Goal: Complete application form: Complete application form

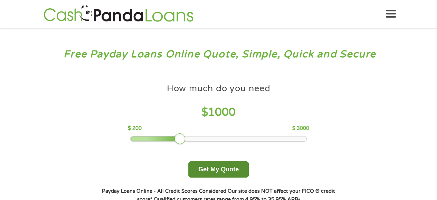
click at [205, 161] on button "Get My Quote" at bounding box center [218, 169] width 60 height 16
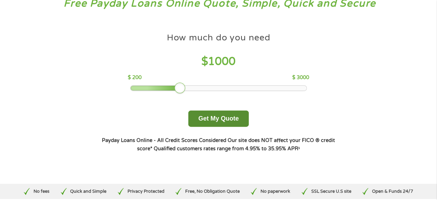
scroll to position [51, 0]
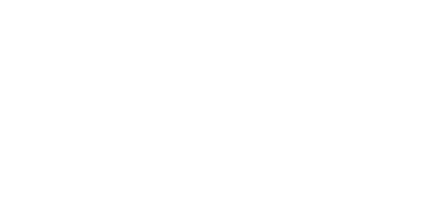
click at [0, 0] on html at bounding box center [0, 0] width 0 height 0
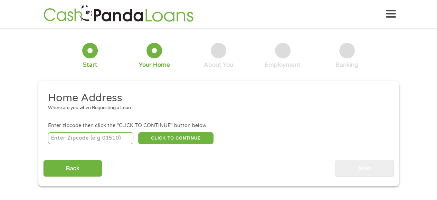
click at [108, 134] on input "number" at bounding box center [90, 138] width 85 height 12
click at [82, 140] on input "3911" at bounding box center [90, 138] width 85 height 12
type input "33971"
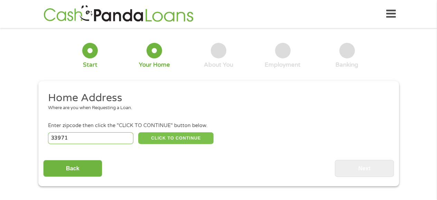
click at [171, 141] on button "CLICK TO CONTINUE" at bounding box center [175, 138] width 75 height 12
type input "33971"
type input "Lehigh Acres"
select select "[US_STATE]"
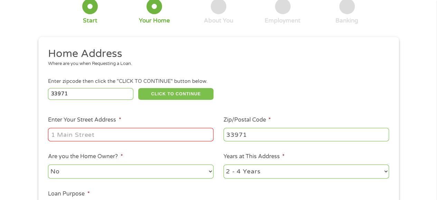
scroll to position [46, 0]
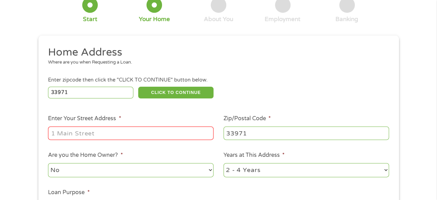
click at [112, 134] on input "Enter Your Street Address *" at bounding box center [131, 133] width 166 height 13
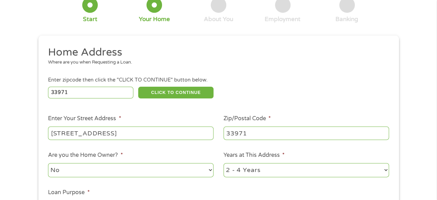
type input "[STREET_ADDRESS]"
click at [92, 171] on select "No Yes" at bounding box center [131, 170] width 166 height 14
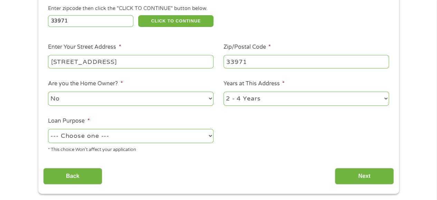
scroll to position [118, 0]
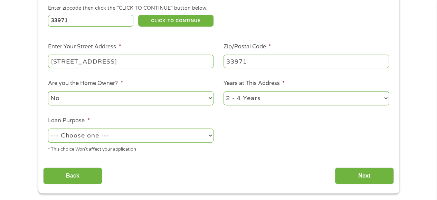
click at [241, 97] on select "1 Year or less 1 - 2 Years 2 - 4 Years Over 4 Years" at bounding box center [307, 98] width 166 height 14
select select "12months"
click at [224, 92] on select "1 Year or less 1 - 2 Years 2 - 4 Years Over 4 Years" at bounding box center [307, 98] width 166 height 14
click at [169, 132] on select "--- Choose one --- Pay Bills Debt Consolidation Home Improvement Major Purchase…" at bounding box center [131, 136] width 166 height 14
select select "other"
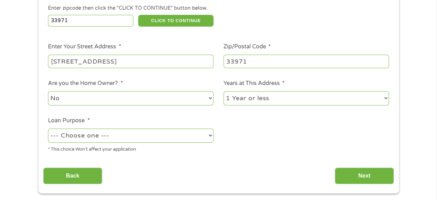
click at [48, 129] on select "--- Choose one --- Pay Bills Debt Consolidation Home Improvement Major Purchase…" at bounding box center [131, 136] width 166 height 14
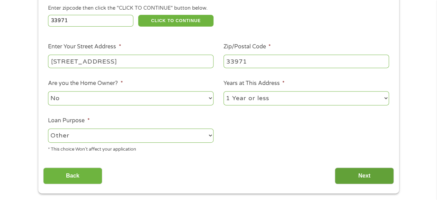
click at [347, 177] on input "Next" at bounding box center [364, 176] width 59 height 17
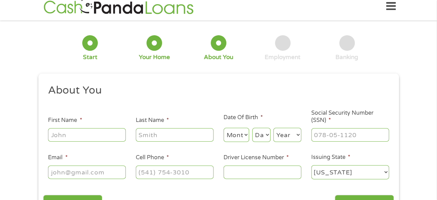
scroll to position [0, 0]
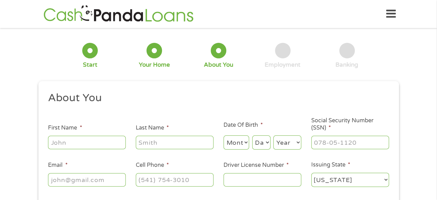
click at [75, 137] on input "First Name *" at bounding box center [87, 142] width 78 height 13
type input "[PERSON_NAME]"
click at [236, 143] on select "Month 1 2 3 4 5 6 7 8 9 10 11 12" at bounding box center [237, 143] width 26 height 14
select select "8"
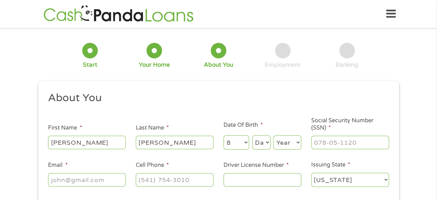
click at [224, 136] on select "Month 1 2 3 4 5 6 7 8 9 10 11 12" at bounding box center [237, 143] width 26 height 14
click at [263, 142] on select "Day 1 2 3 4 5 6 7 8 9 10 11 12 13 14 15 16 17 18 19 20 21 22 23 24 25 26 27 28 …" at bounding box center [261, 143] width 18 height 14
select select "9"
click at [252, 136] on select "Day 1 2 3 4 5 6 7 8 9 10 11 12 13 14 15 16 17 18 19 20 21 22 23 24 25 26 27 28 …" at bounding box center [261, 143] width 18 height 14
click at [290, 147] on select "Year [DATE] 2006 2005 2004 2003 2002 2001 2000 1999 1998 1997 1996 1995 1994 19…" at bounding box center [287, 143] width 28 height 14
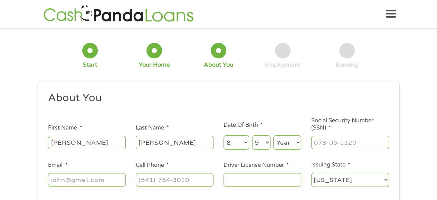
select select "1992"
click at [273, 136] on select "Year [DATE] 2006 2005 2004 2003 2002 2001 2000 1999 1998 1997 1996 1995 1994 19…" at bounding box center [287, 143] width 28 height 14
click at [329, 143] on input "___-__-____" at bounding box center [350, 142] width 78 height 13
type input "594-25-7789"
click at [85, 183] on input "Email *" at bounding box center [87, 179] width 78 height 13
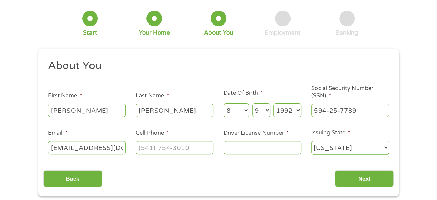
scroll to position [0, 3]
type input "[EMAIL_ADDRESS][DOMAIN_NAME]"
type input "[PHONE_NUMBER]"
click at [241, 152] on input "Driver License Number *" at bounding box center [263, 147] width 78 height 13
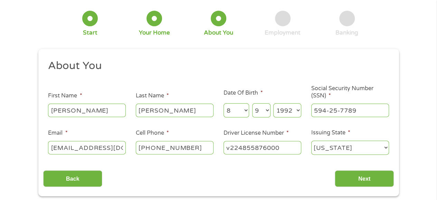
type input "v224855876000"
click at [354, 178] on input "Next" at bounding box center [364, 178] width 59 height 17
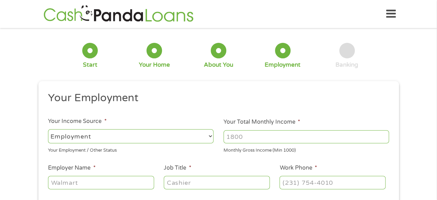
click at [96, 143] on div "--- Choose one --- Employment [DEMOGRAPHIC_DATA] Benefits" at bounding box center [131, 136] width 166 height 17
click at [239, 136] on input "Your Total Monthly Income *" at bounding box center [307, 136] width 166 height 13
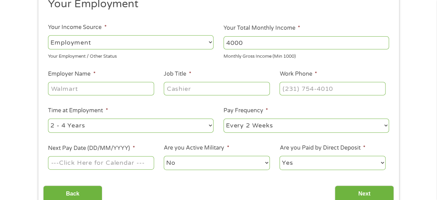
scroll to position [96, 0]
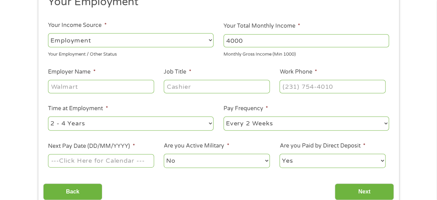
type input "4000"
click at [85, 88] on input "Employer Name *" at bounding box center [101, 86] width 106 height 13
type input "forza education management"
type input "teacher"
type input "(239) ___-____"
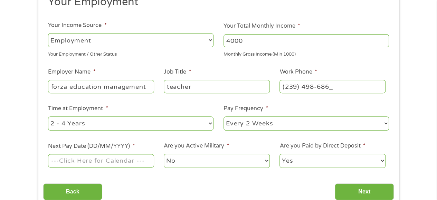
type input "[PHONE_NUMBER]"
click at [162, 122] on select "--- Choose one --- 1 Year or less 1 - 2 Years 2 - 4 Years Over 4 Years" at bounding box center [131, 123] width 166 height 14
select select "60months"
click at [48, 116] on select "--- Choose one --- 1 Year or less 1 - 2 Years 2 - 4 Years Over 4 Years" at bounding box center [131, 123] width 166 height 14
click at [115, 159] on input "Next Pay Date (DD/MM/YYYY) *" at bounding box center [101, 160] width 106 height 13
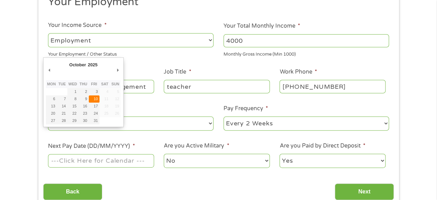
type input "[DATE]"
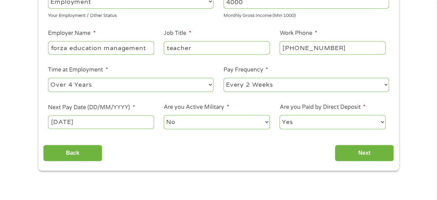
scroll to position [137, 0]
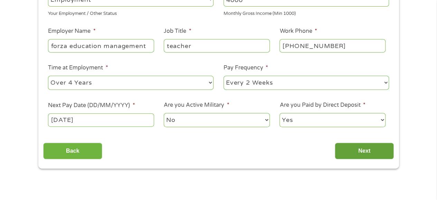
click at [357, 158] on input "Next" at bounding box center [364, 151] width 59 height 17
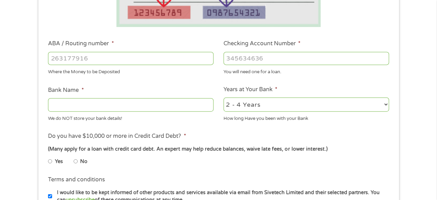
scroll to position [188, 0]
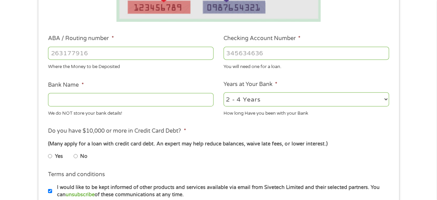
click at [84, 41] on label "ABA / Routing number *" at bounding box center [81, 38] width 66 height 7
click at [84, 47] on input "ABA / Routing number *" at bounding box center [131, 53] width 166 height 13
click at [81, 51] on input "ABA / Routing number *" at bounding box center [131, 53] width 166 height 13
type input "063100277"
type input "BANK OF AMERICA NA"
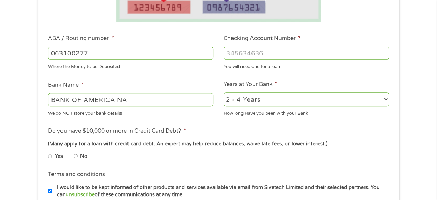
type input "063100277"
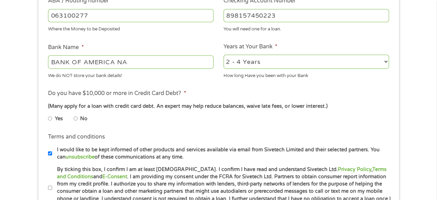
scroll to position [228, 0]
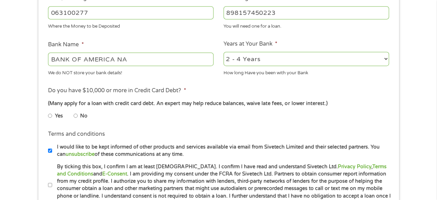
type input "898157450223"
click at [77, 116] on input "No" at bounding box center [76, 115] width 4 height 11
radio input "true"
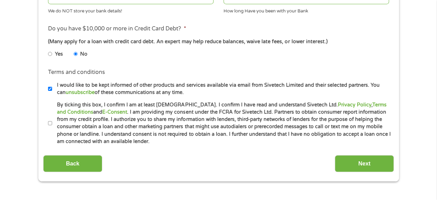
scroll to position [290, 0]
click at [55, 121] on label "By ticking this box, I confirm I am at least [DEMOGRAPHIC_DATA]. I confirm I ha…" at bounding box center [221, 123] width 339 height 44
click at [52, 121] on input "By ticking this box, I confirm I am at least [DEMOGRAPHIC_DATA]. I confirm I ha…" at bounding box center [50, 123] width 4 height 11
checkbox input "true"
click at [48, 86] on input "I would like to be kept informed of other products and services available via e…" at bounding box center [50, 88] width 4 height 11
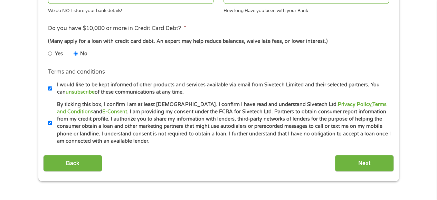
checkbox input "false"
click at [352, 164] on input "Next" at bounding box center [364, 163] width 59 height 17
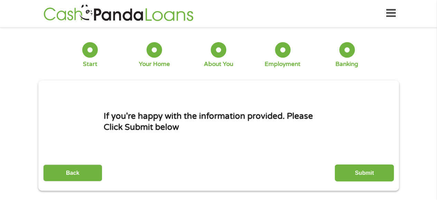
scroll to position [0, 0]
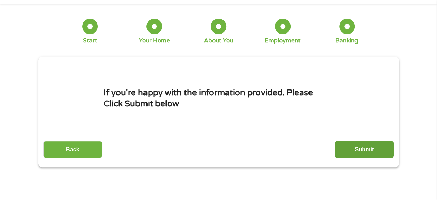
click at [355, 148] on input "Submit" at bounding box center [364, 149] width 59 height 17
